Goal: Check status: Check status

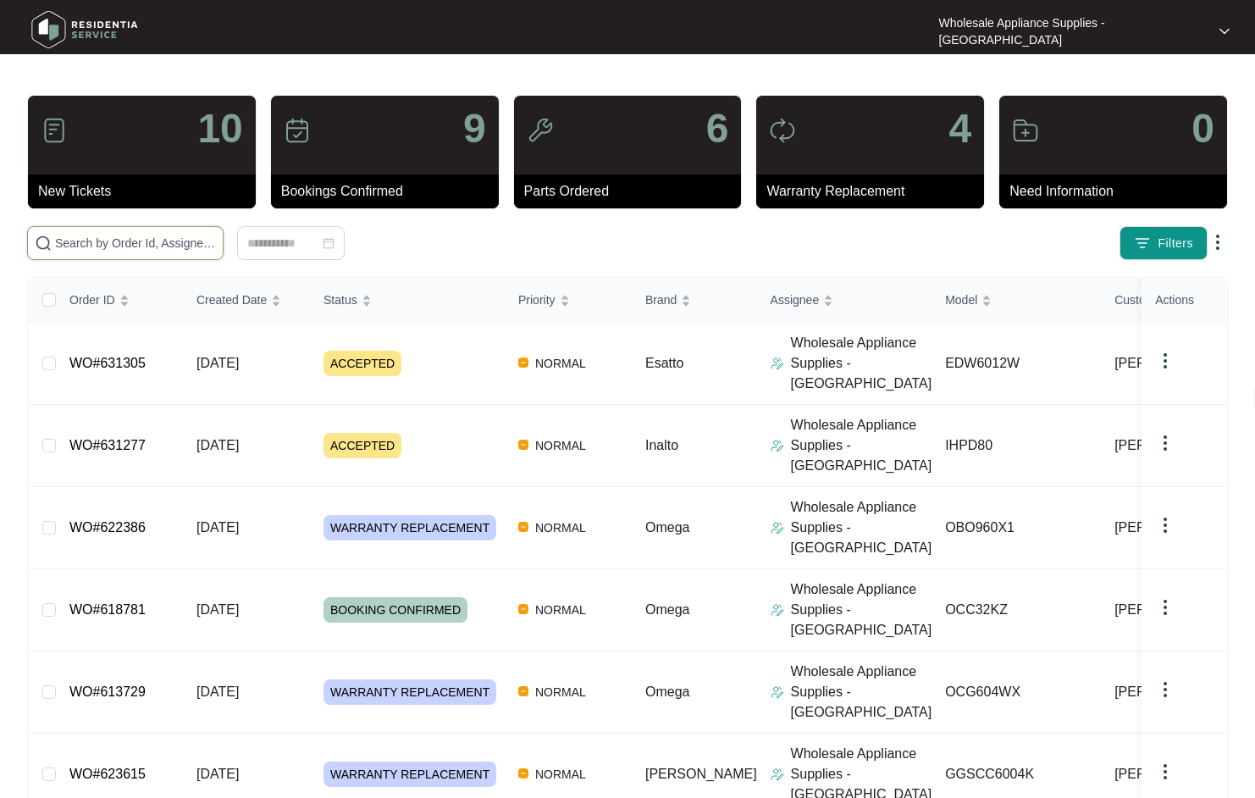
click at [164, 243] on input "text" at bounding box center [135, 243] width 161 height 19
paste input "631106"
type input "631106"
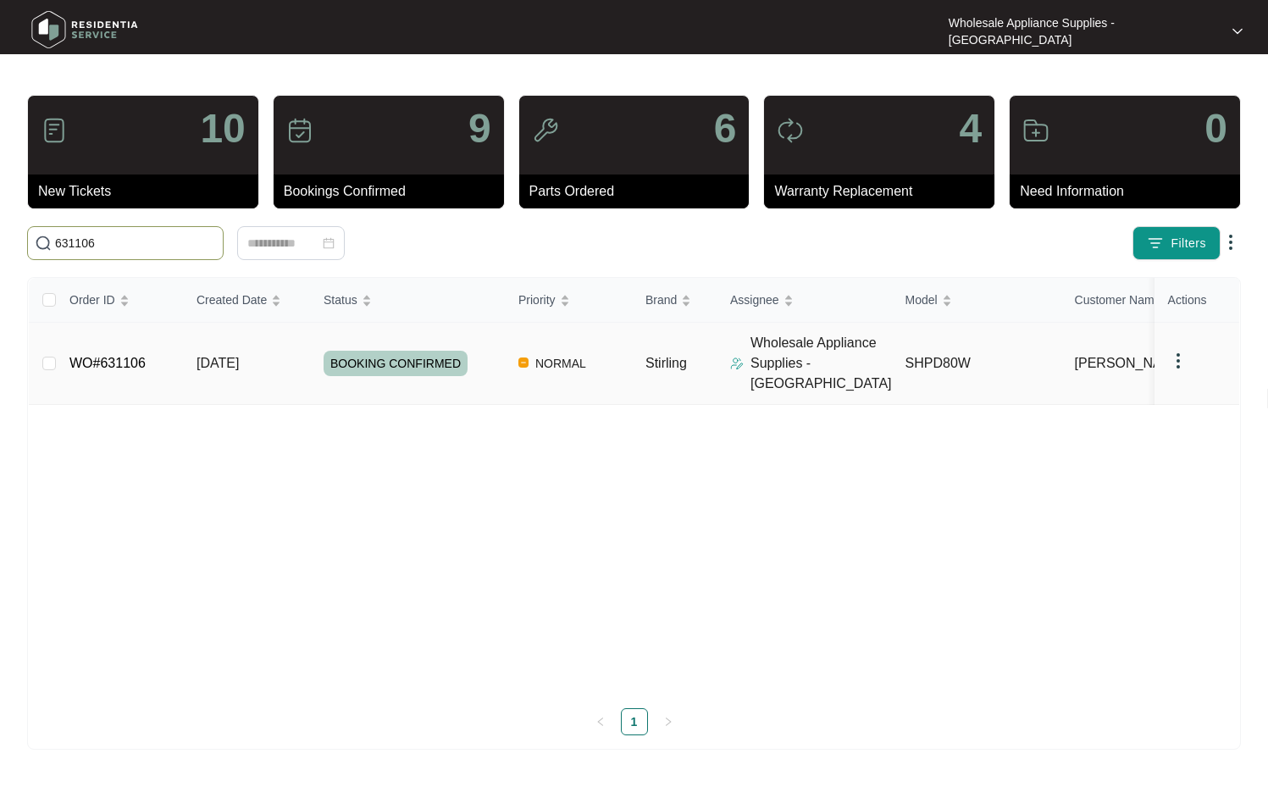
click at [239, 356] on span "[DATE]" at bounding box center [217, 363] width 42 height 14
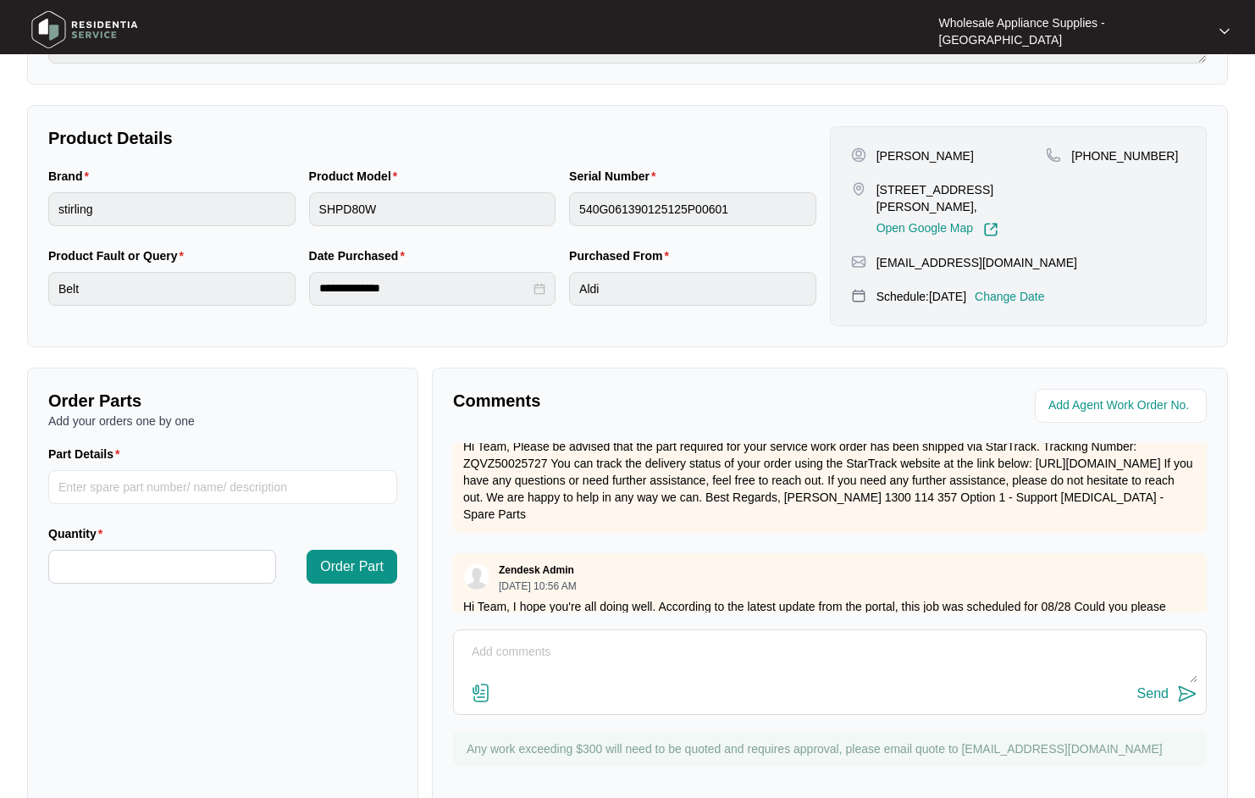
scroll to position [313, 0]
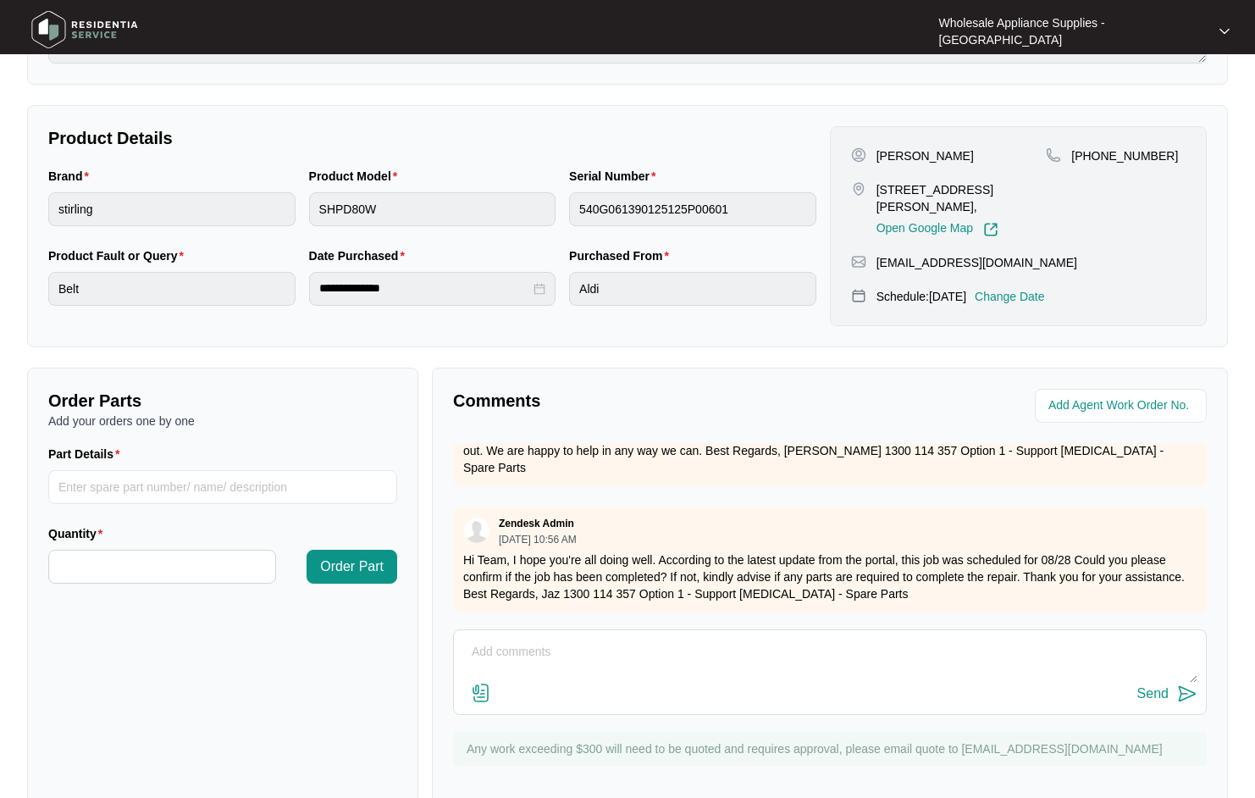
click at [247, 646] on div "Order Parts Add your orders one by one Part Details Quantity Order Part" at bounding box center [222, 586] width 391 height 436
click at [584, 639] on textarea at bounding box center [829, 661] width 735 height 44
type textarea "h"
type textarea "Hi Team, Job completed and invoice submitted. thanks"
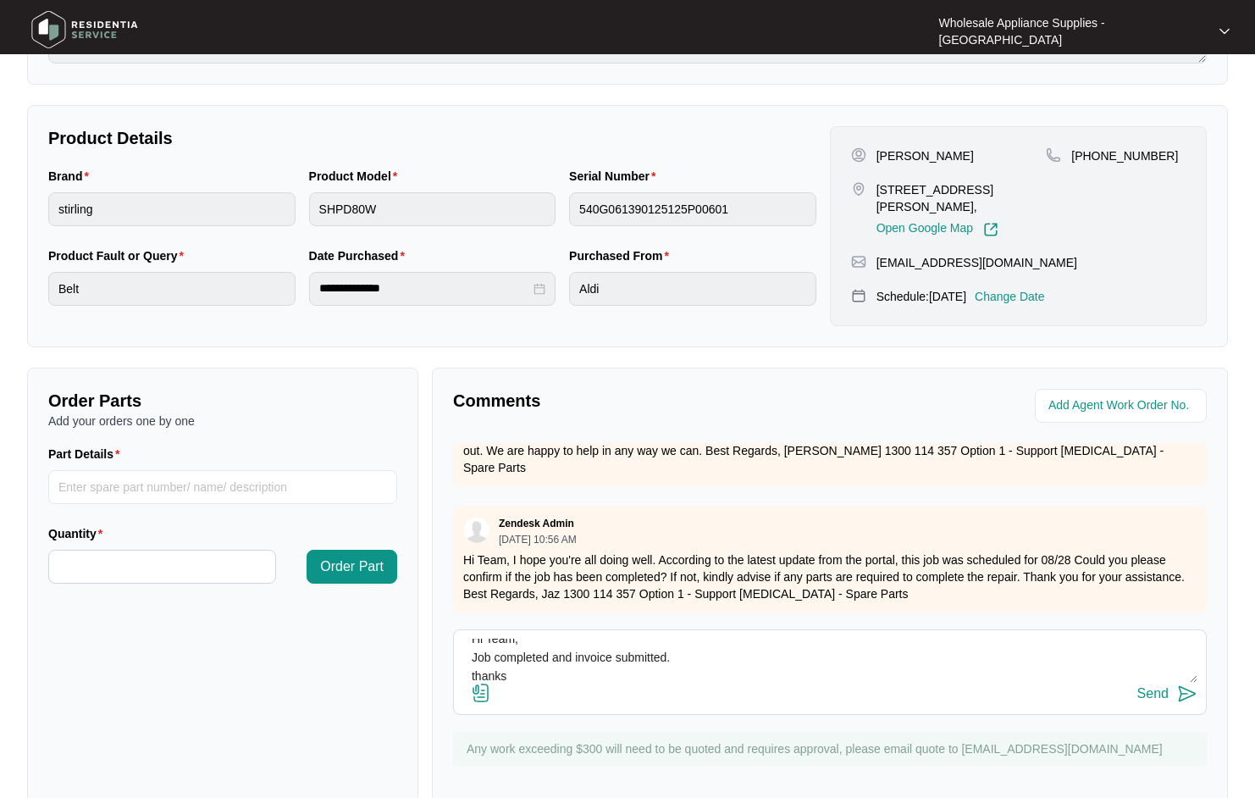
click at [906, 639] on textarea "Hi Team, Job completed and invoice submitted. thanks" at bounding box center [829, 661] width 735 height 44
click at [1148, 686] on div "Send" at bounding box center [1152, 693] width 31 height 15
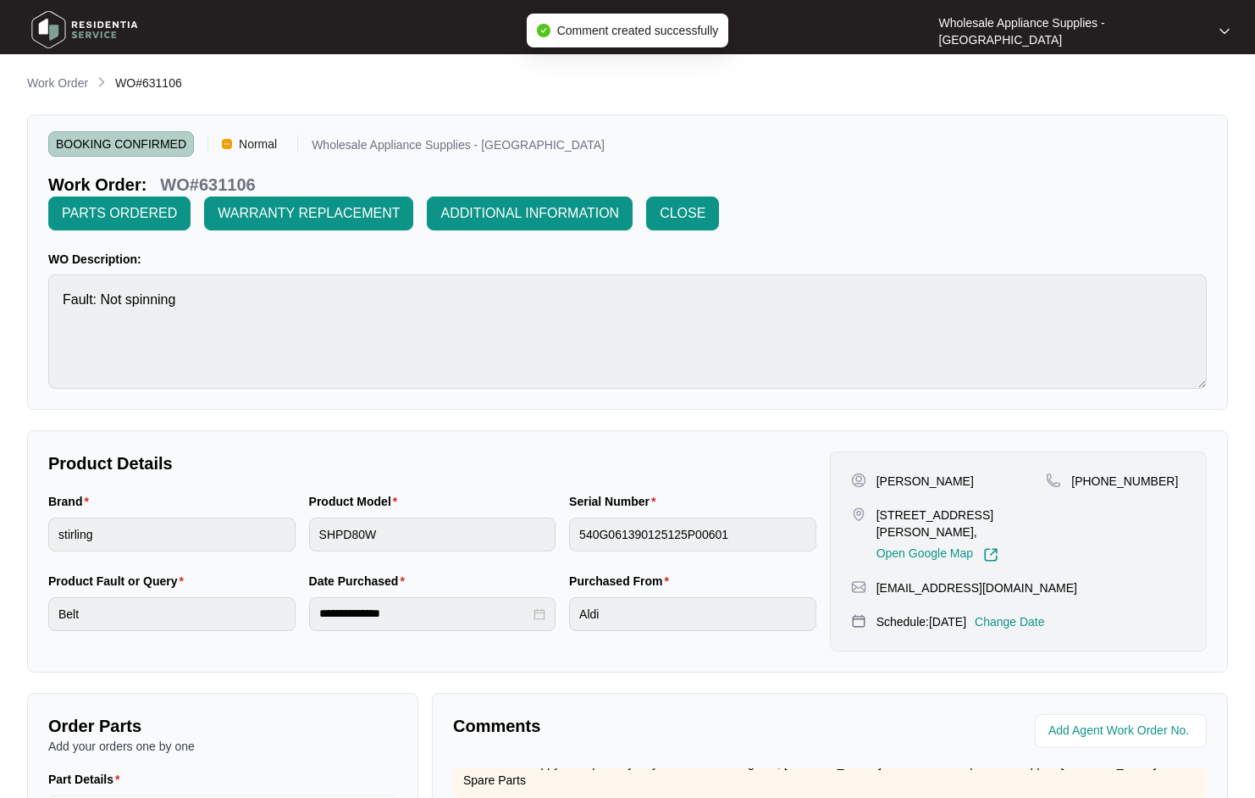
scroll to position [0, 0]
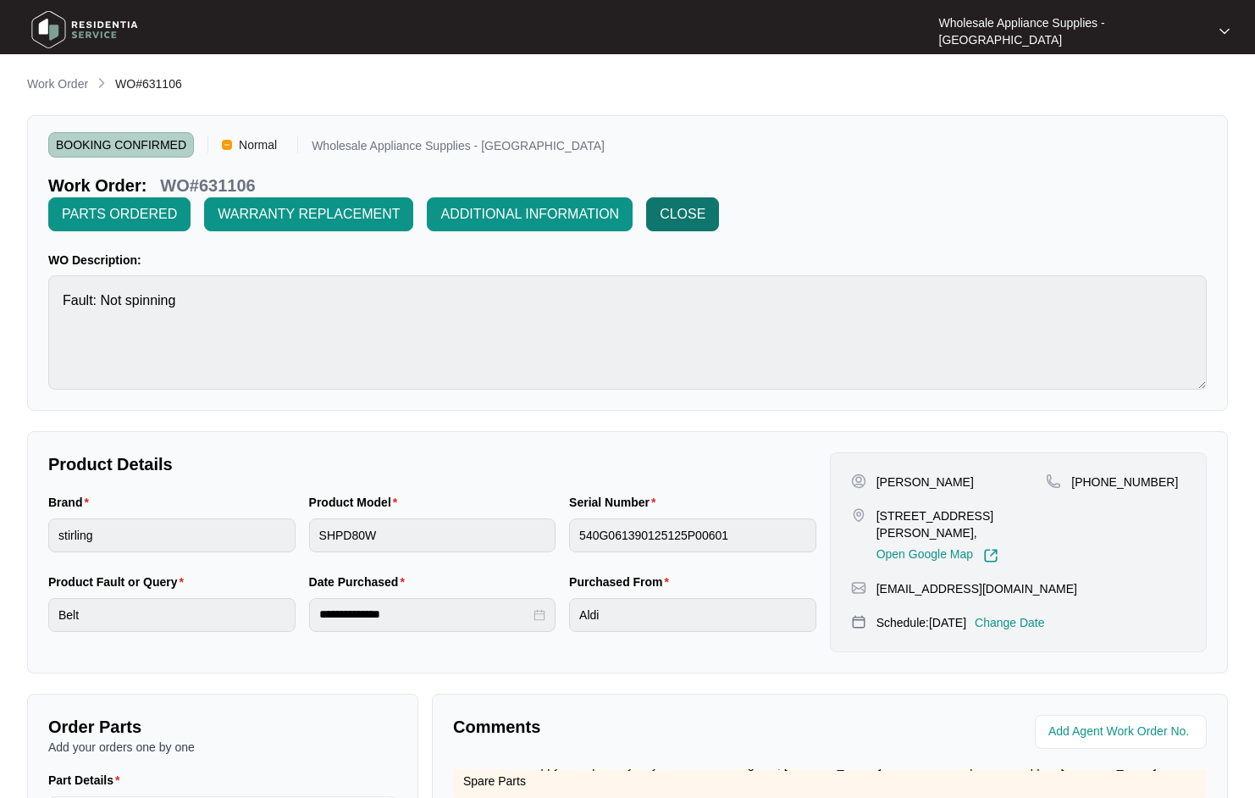
click at [706, 204] on span "CLOSE" at bounding box center [683, 214] width 46 height 20
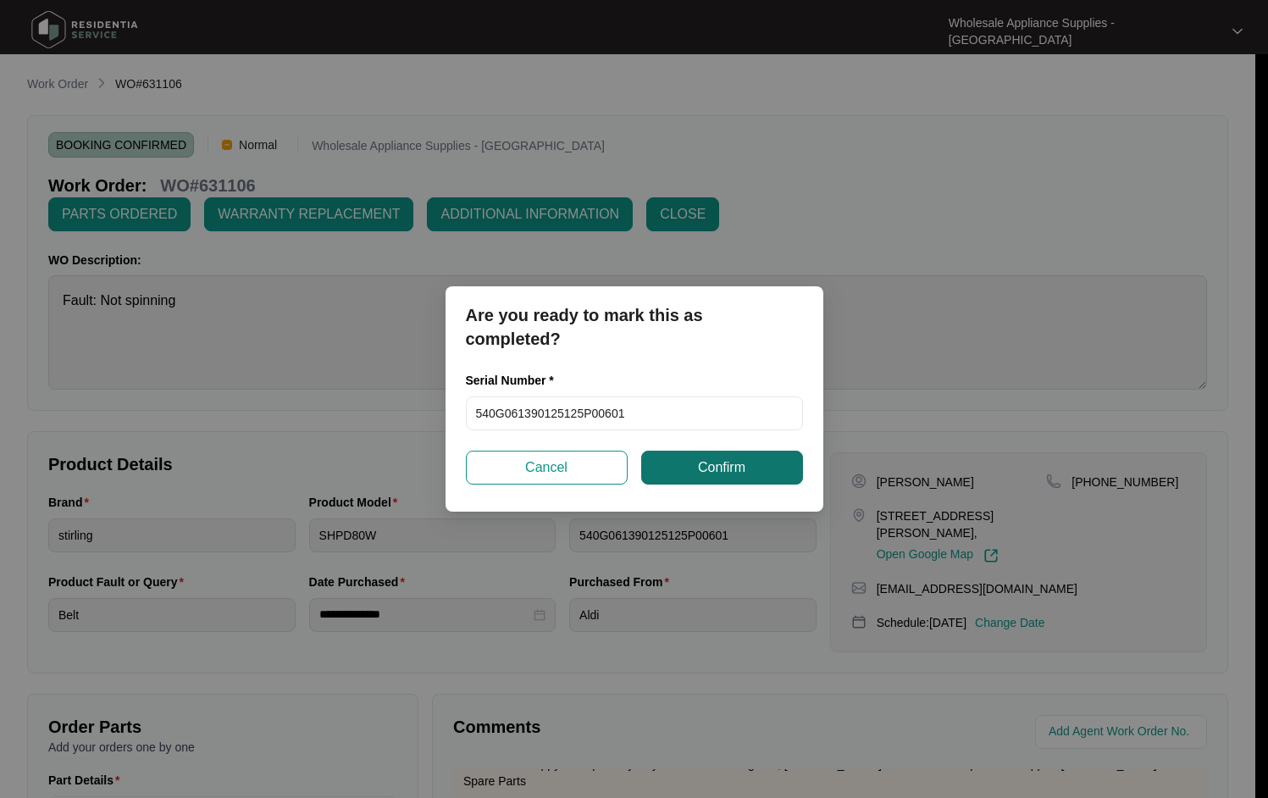
click at [715, 467] on span "Confirm" at bounding box center [721, 467] width 47 height 20
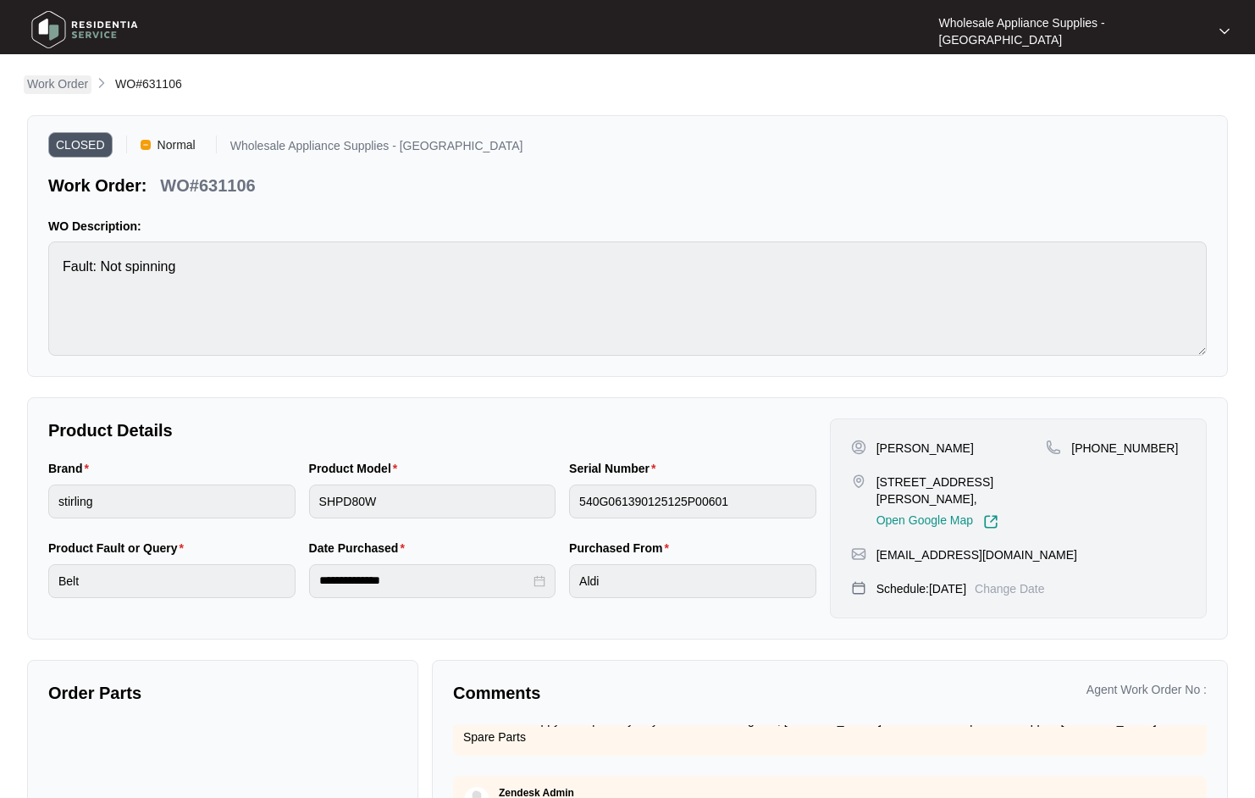
click at [62, 86] on p "Work Order" at bounding box center [57, 83] width 61 height 17
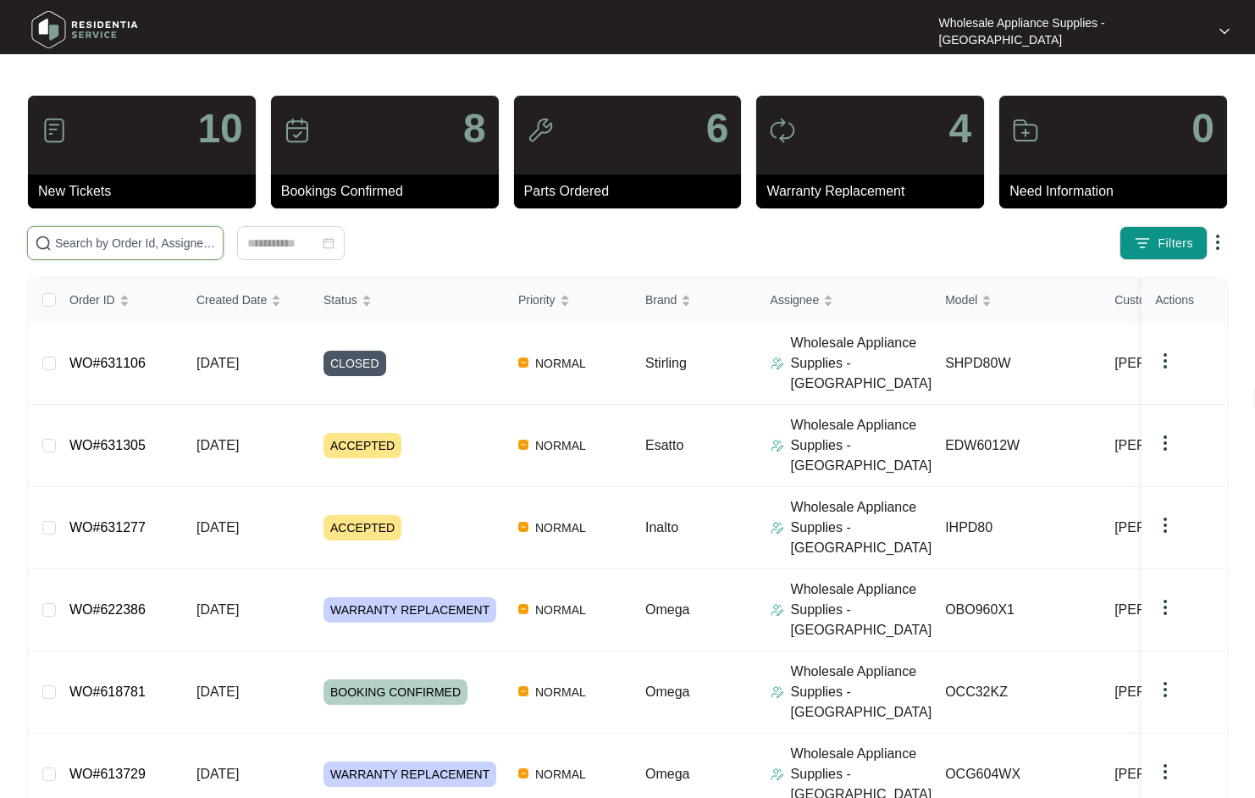
click at [158, 238] on input "text" at bounding box center [135, 243] width 161 height 19
paste input "622386"
type input "622386"
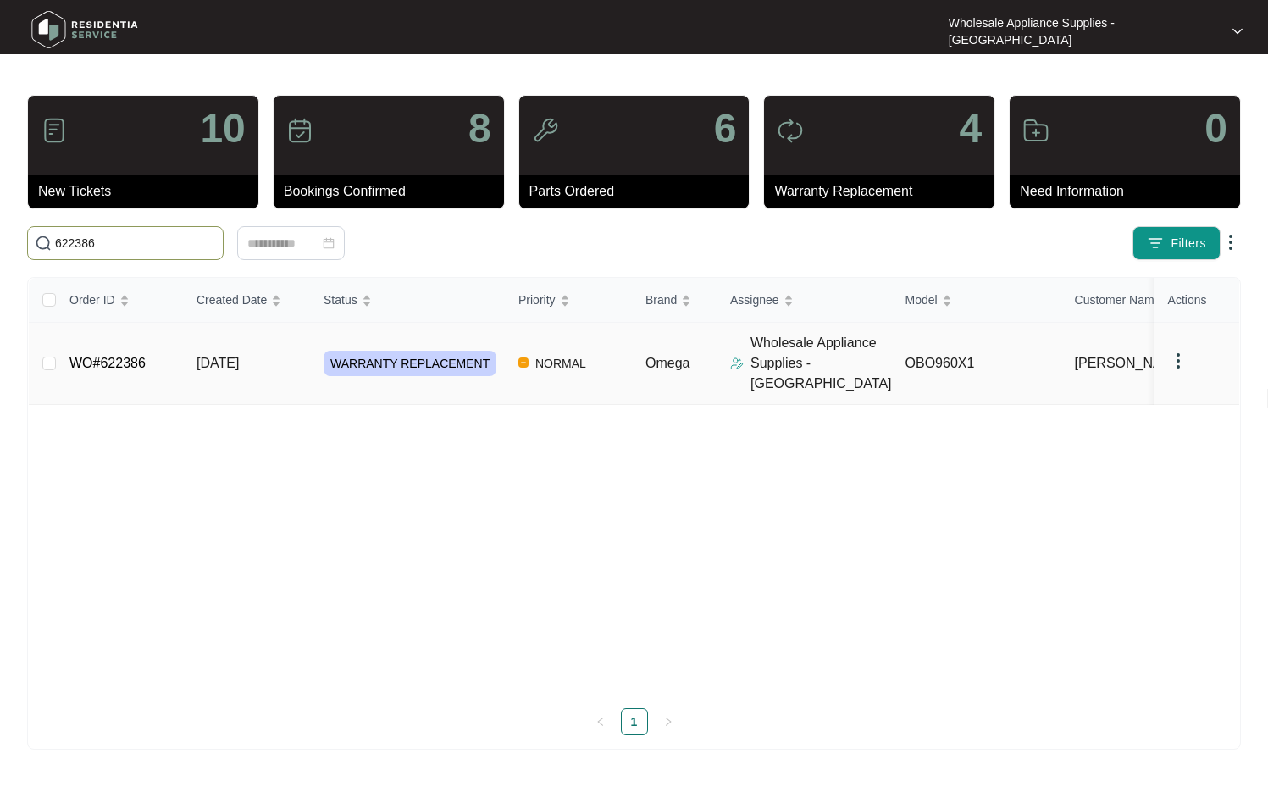
click at [239, 356] on span "[DATE]" at bounding box center [217, 363] width 42 height 14
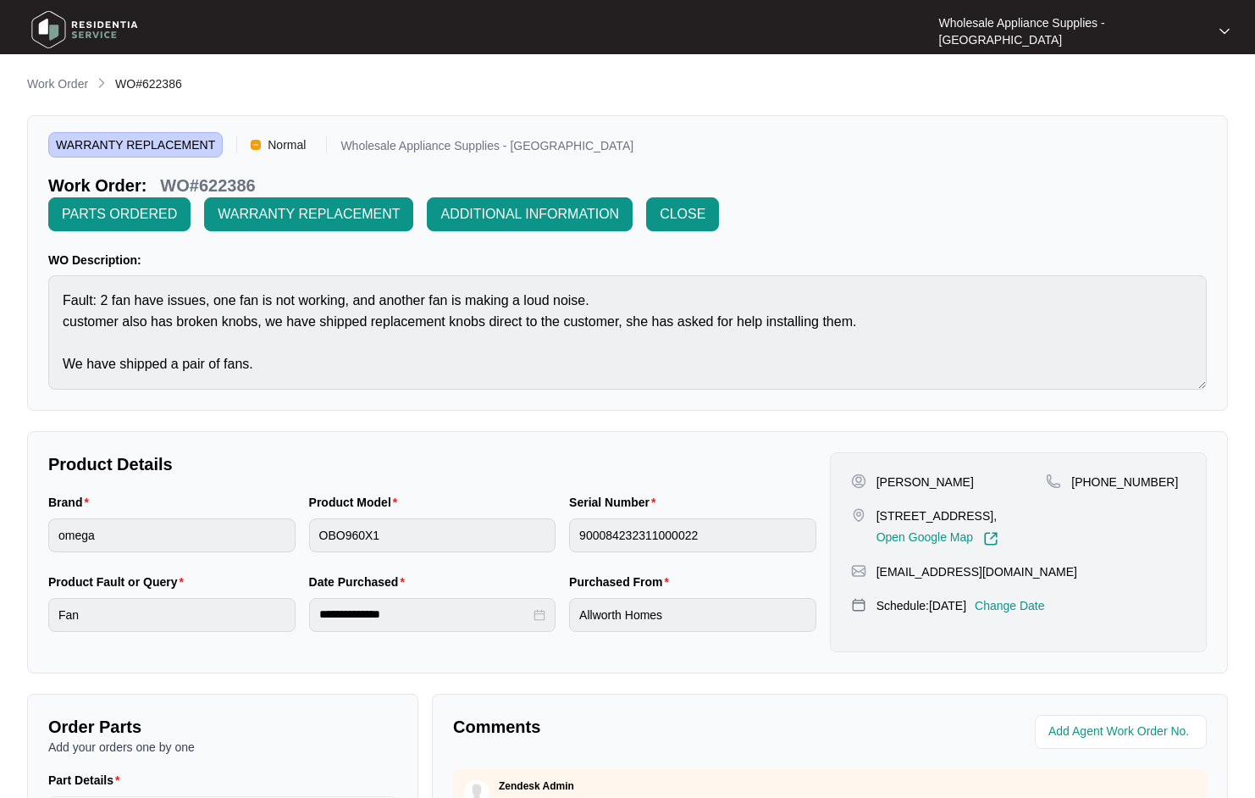
click at [1045, 614] on p "Change Date" at bounding box center [1010, 605] width 70 height 17
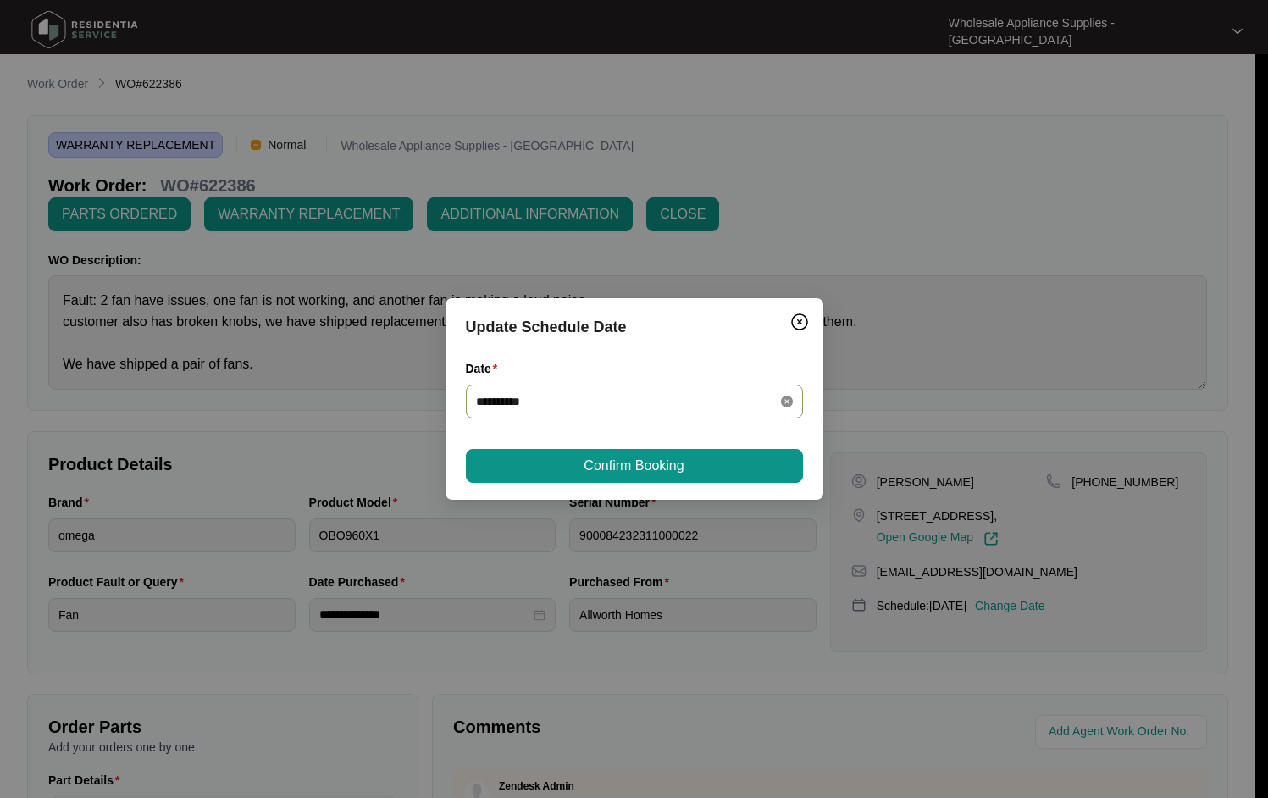
click at [794, 404] on div "**********" at bounding box center [634, 402] width 337 height 34
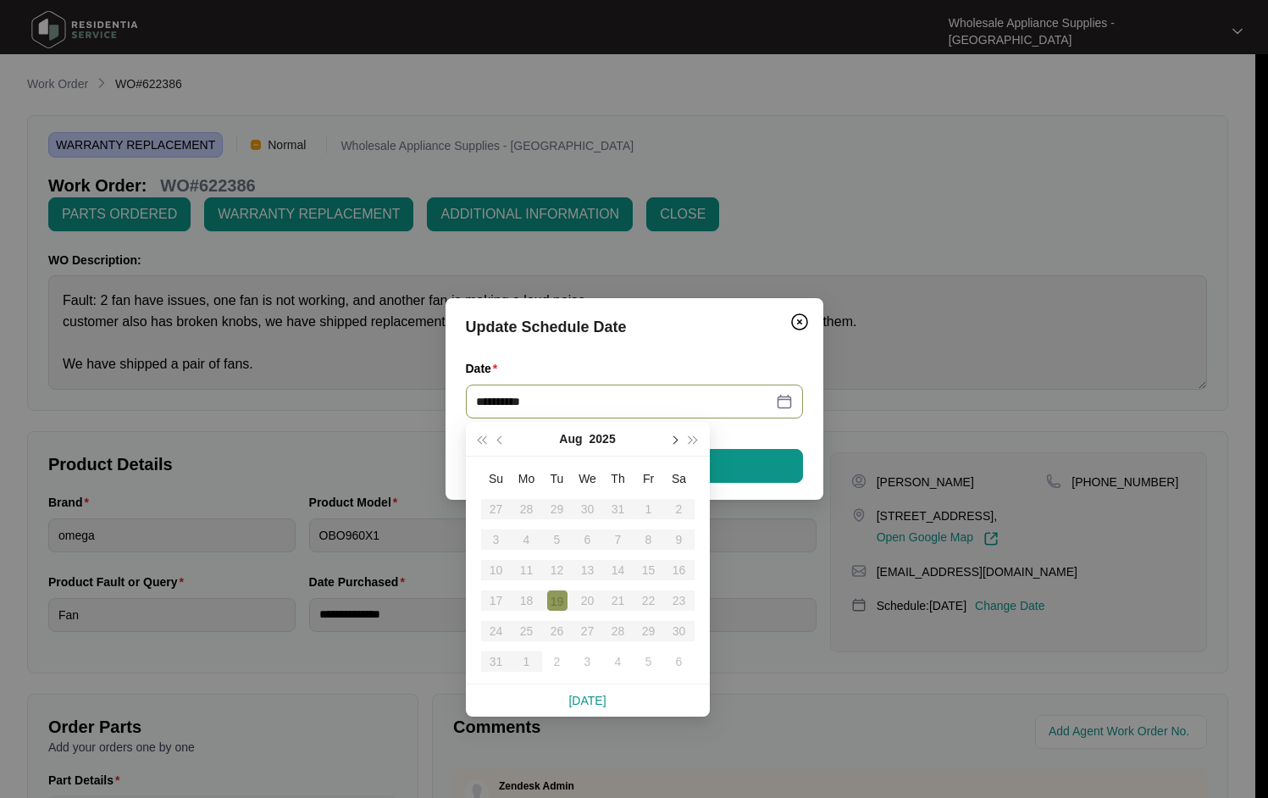
click at [677, 442] on button "button" at bounding box center [674, 439] width 19 height 34
type input "**********"
click at [650, 514] on div "5" at bounding box center [649, 509] width 20 height 20
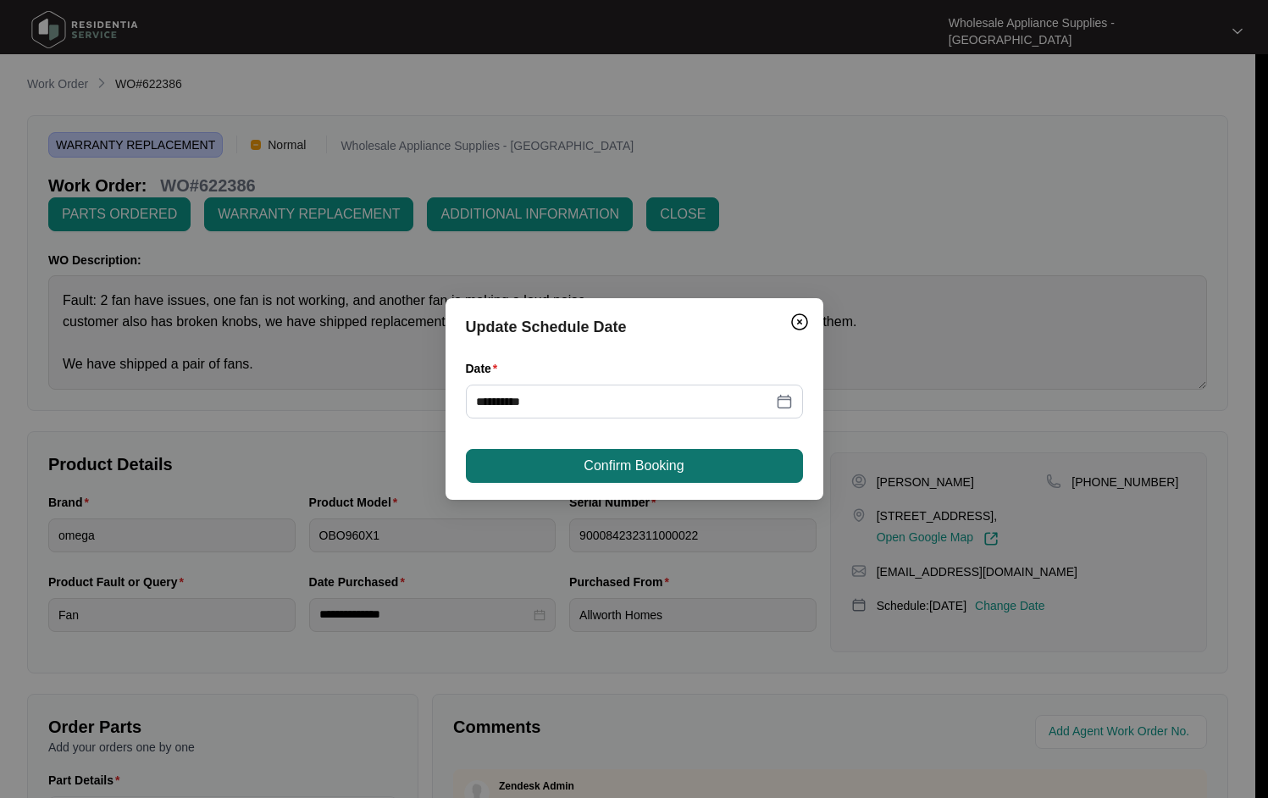
click at [634, 461] on span "Confirm Booking" at bounding box center [634, 466] width 100 height 20
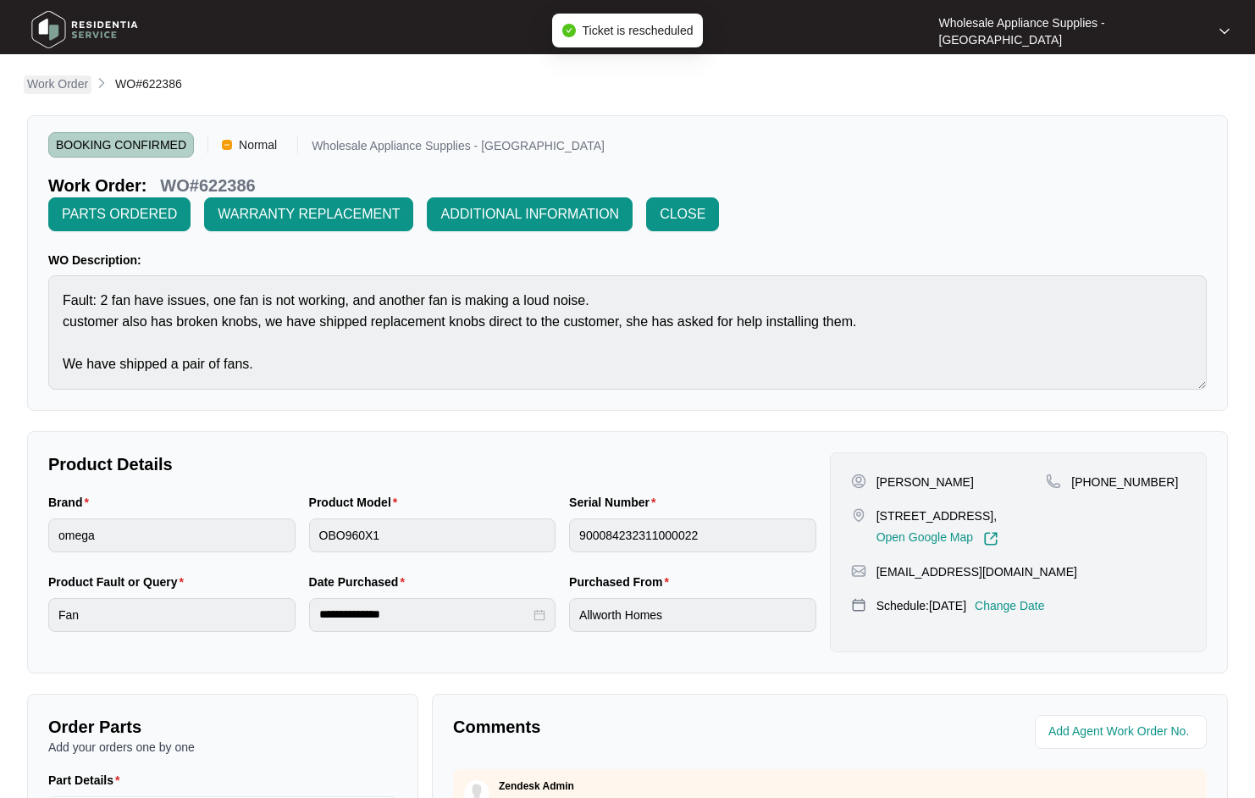
click at [58, 79] on p "Work Order" at bounding box center [57, 83] width 61 height 17
